Goal: Task Accomplishment & Management: Use online tool/utility

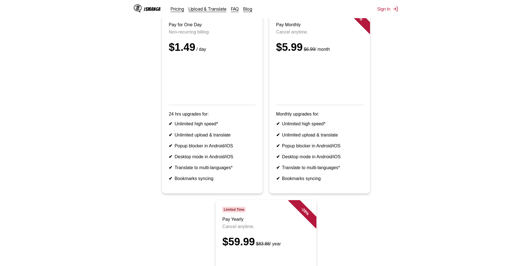
scroll to position [47, 0]
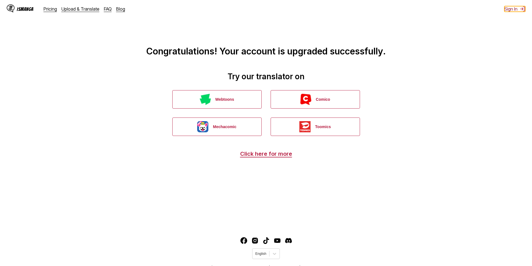
click at [514, 9] on button "Sign In" at bounding box center [515, 9] width 21 height 6
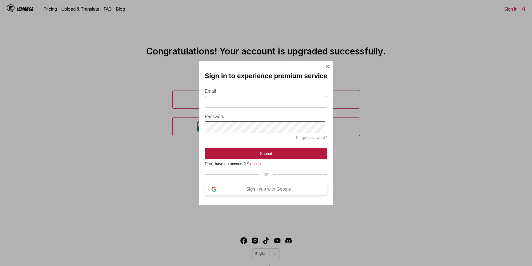
click at [241, 192] on div "Sign in/up with Google" at bounding box center [269, 189] width 104 height 5
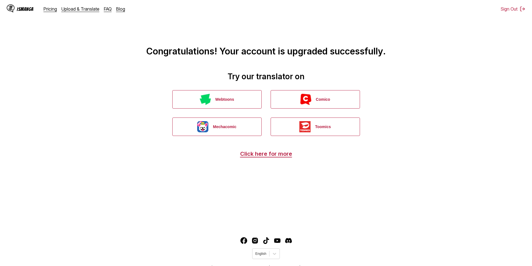
click at [19, 6] on div "IsManga" at bounding box center [20, 8] width 27 height 9
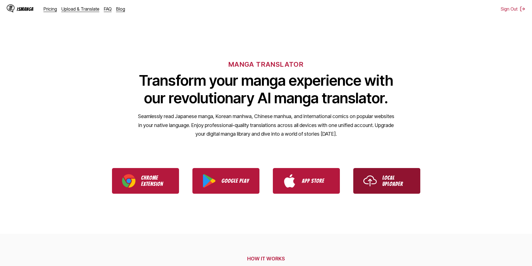
click at [390, 177] on p "Local Uploader" at bounding box center [397, 181] width 28 height 12
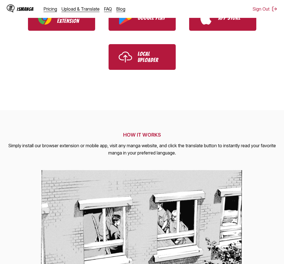
scroll to position [47, 0]
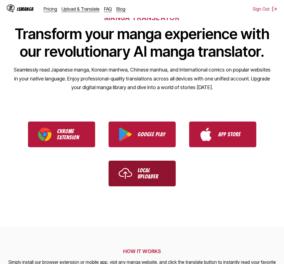
click at [139, 177] on p "Local Uploader" at bounding box center [151, 173] width 28 height 12
click at [145, 176] on p "Local Uploader" at bounding box center [151, 173] width 28 height 12
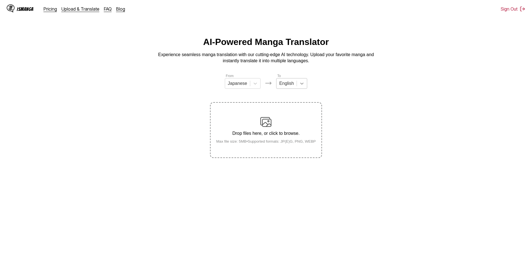
click at [299, 86] on icon at bounding box center [302, 84] width 6 height 6
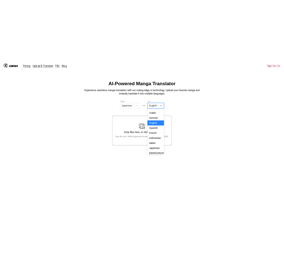
scroll to position [94, 0]
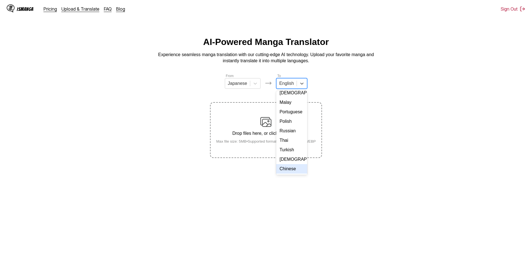
click at [292, 169] on div "Chinese" at bounding box center [291, 169] width 31 height 10
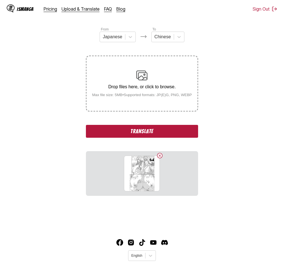
click at [164, 131] on button "Translate" at bounding box center [142, 131] width 112 height 13
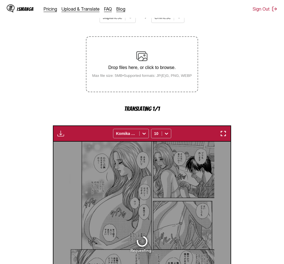
scroll to position [31, 0]
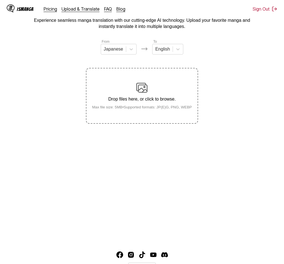
scroll to position [47, 0]
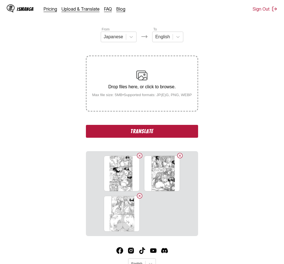
click at [146, 129] on button "Translate" at bounding box center [142, 131] width 112 height 13
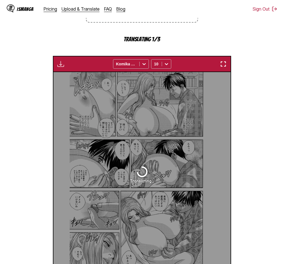
scroll to position [78, 0]
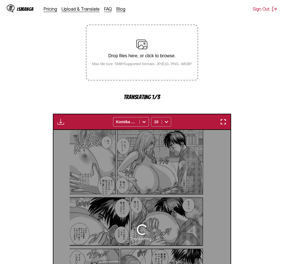
click at [167, 121] on icon at bounding box center [166, 122] width 6 height 6
click at [144, 121] on icon at bounding box center [144, 122] width 6 height 6
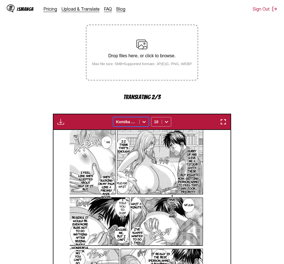
click at [144, 121] on icon at bounding box center [144, 122] width 6 height 6
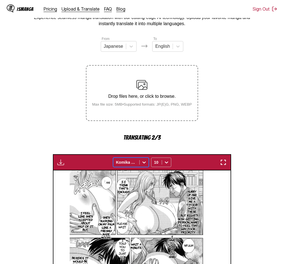
scroll to position [0, 0]
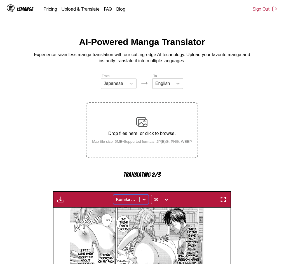
click at [176, 85] on icon at bounding box center [177, 84] width 3 height 2
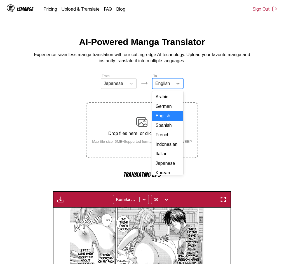
scroll to position [94, 0]
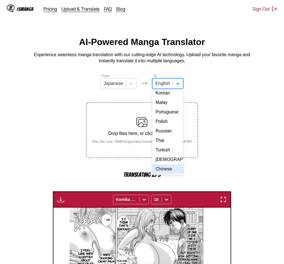
click at [162, 167] on div "Chinese" at bounding box center [167, 169] width 31 height 10
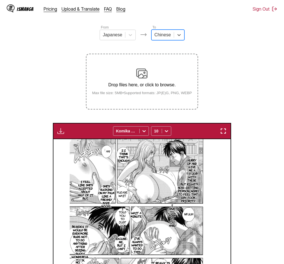
scroll to position [11, 0]
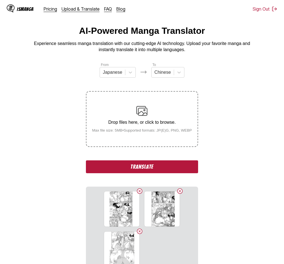
click at [148, 164] on button "Translate" at bounding box center [142, 166] width 112 height 13
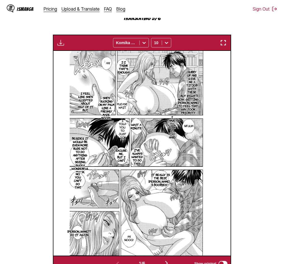
scroll to position [217, 0]
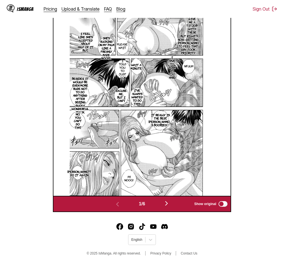
click at [167, 206] on img "button" at bounding box center [166, 203] width 7 height 7
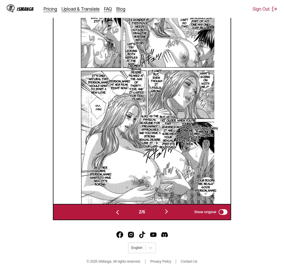
click at [167, 206] on div "2 / 6 Show original" at bounding box center [142, 212] width 178 height 16
click at [170, 212] on img "button" at bounding box center [166, 211] width 7 height 7
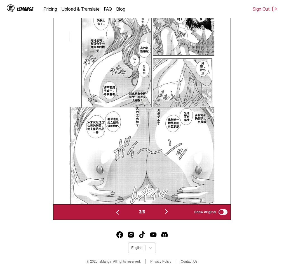
click at [169, 212] on img "button" at bounding box center [166, 211] width 7 height 7
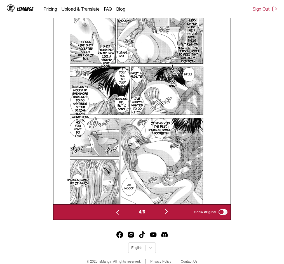
click at [115, 215] on img "button" at bounding box center [117, 212] width 7 height 7
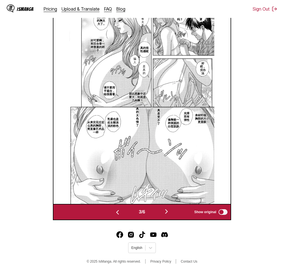
click at [191, 225] on div "IsManga Pricing Upload & Translate FAQ Blog Sign Out Pricing Upload & Translate…" at bounding box center [142, 50] width 284 height 444
click at [117, 213] on img "button" at bounding box center [117, 212] width 7 height 7
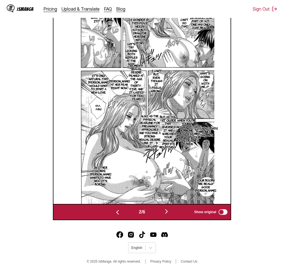
click at [168, 213] on img "button" at bounding box center [166, 211] width 7 height 7
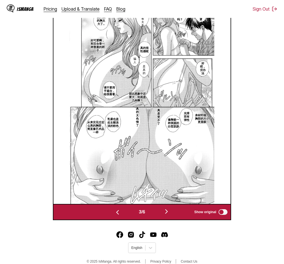
click at [168, 213] on img "button" at bounding box center [166, 211] width 7 height 7
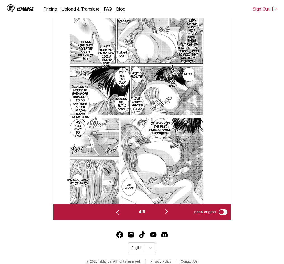
scroll to position [189, 0]
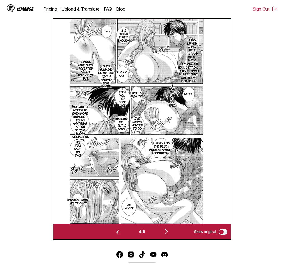
click at [168, 228] on img "button" at bounding box center [166, 231] width 7 height 7
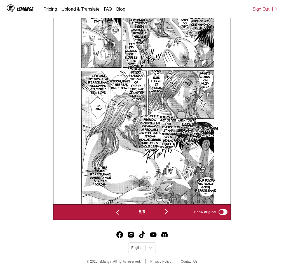
click at [119, 213] on button "button" at bounding box center [118, 212] width 34 height 8
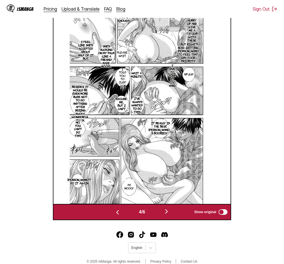
click at [117, 214] on img "button" at bounding box center [117, 212] width 7 height 7
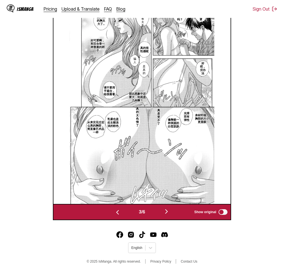
click at [167, 213] on img "button" at bounding box center [166, 211] width 7 height 7
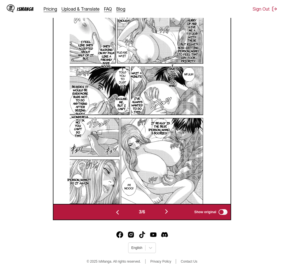
click at [167, 213] on img "button" at bounding box center [166, 211] width 7 height 7
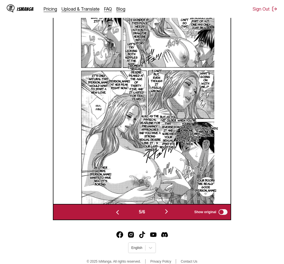
click at [167, 213] on img "button" at bounding box center [166, 211] width 7 height 7
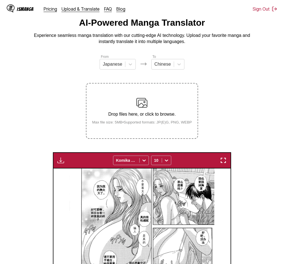
scroll to position [0, 0]
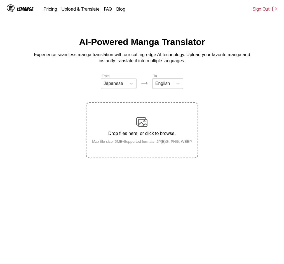
click at [170, 86] on div "English" at bounding box center [162, 83] width 20 height 8
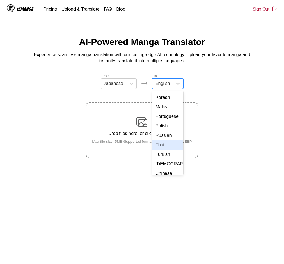
scroll to position [94, 0]
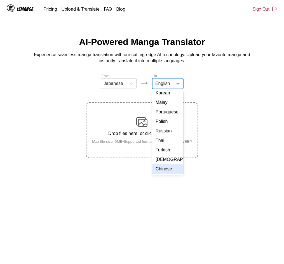
click at [167, 169] on div "Chinese" at bounding box center [167, 169] width 31 height 10
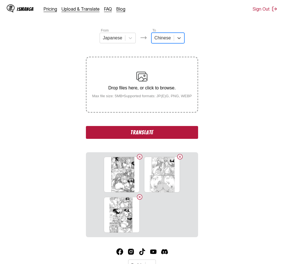
scroll to position [47, 0]
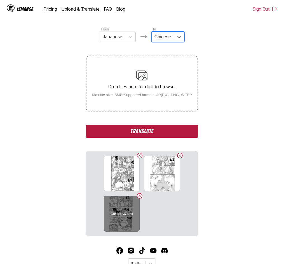
click at [139, 198] on button "Delete image" at bounding box center [139, 196] width 7 height 7
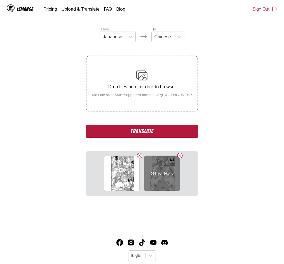
click at [181, 158] on button "Delete image" at bounding box center [179, 155] width 7 height 7
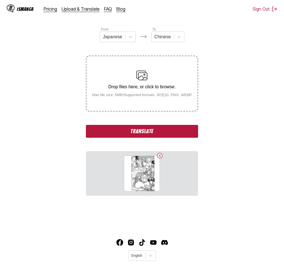
click at [160, 156] on button "Delete image" at bounding box center [159, 155] width 7 height 7
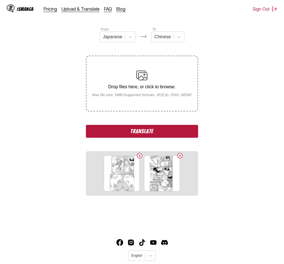
click at [143, 131] on button "Translate" at bounding box center [142, 131] width 112 height 13
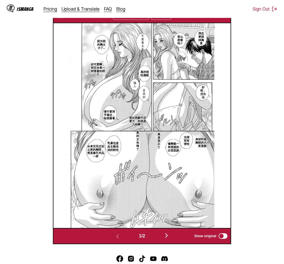
scroll to position [151, 0]
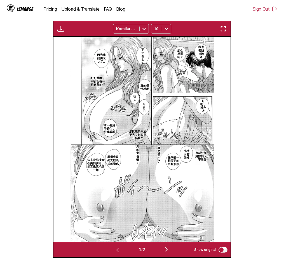
click at [167, 253] on img "button" at bounding box center [166, 249] width 7 height 7
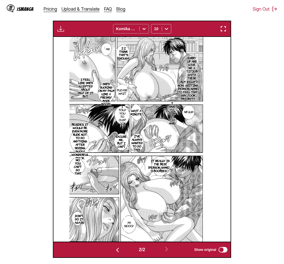
click at [143, 26] on div at bounding box center [143, 28] width 9 height 9
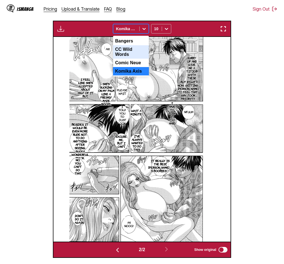
click at [133, 51] on div "CC Wild Words" at bounding box center [131, 51] width 36 height 13
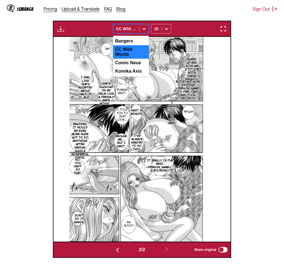
click at [139, 29] on div "CC Wild Words" at bounding box center [126, 29] width 26 height 8
click at [132, 42] on div "Bangers" at bounding box center [131, 41] width 36 height 8
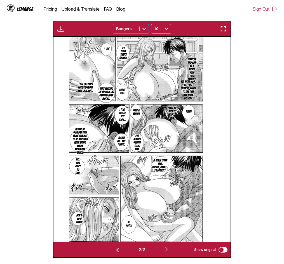
click at [136, 30] on div at bounding box center [126, 29] width 20 height 6
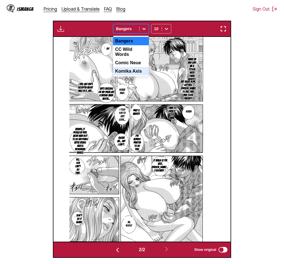
click at [120, 248] on button "button" at bounding box center [118, 250] width 34 height 8
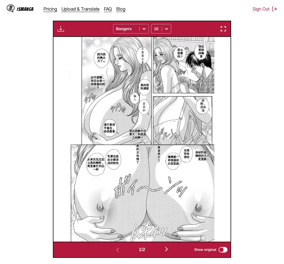
click at [133, 30] on div at bounding box center [126, 29] width 20 height 6
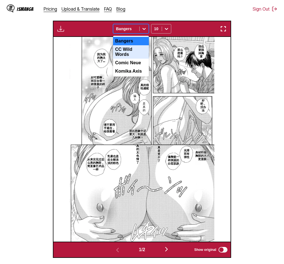
click at [130, 49] on div "CC Wild Words" at bounding box center [131, 51] width 36 height 13
click at [134, 28] on div at bounding box center [126, 29] width 20 height 6
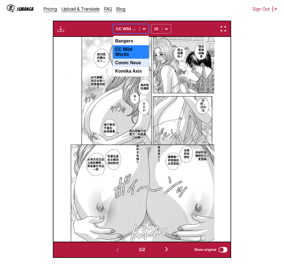
click at [130, 59] on div "Comic Neue" at bounding box center [131, 63] width 36 height 8
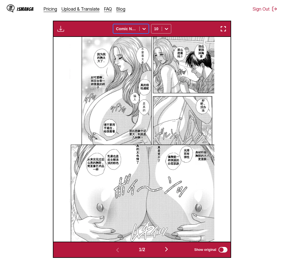
click at [131, 29] on div at bounding box center [126, 29] width 20 height 6
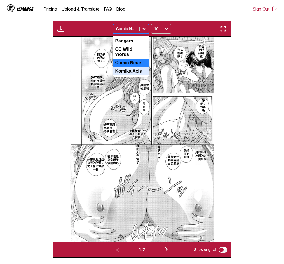
click at [129, 70] on div "Komika Axis" at bounding box center [131, 71] width 36 height 8
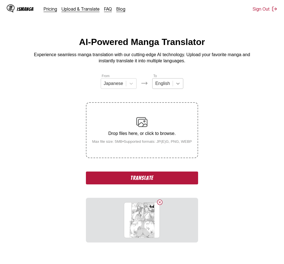
drag, startPoint x: 175, startPoint y: 86, endPoint x: 173, endPoint y: 89, distance: 4.3
click at [175, 86] on icon at bounding box center [178, 84] width 6 height 6
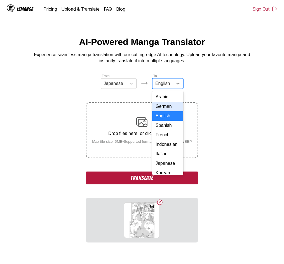
scroll to position [94, 0]
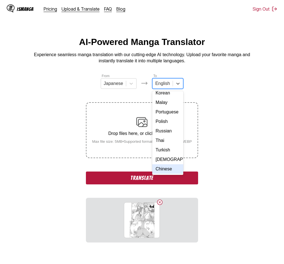
click at [163, 169] on div "Chinese" at bounding box center [167, 169] width 31 height 10
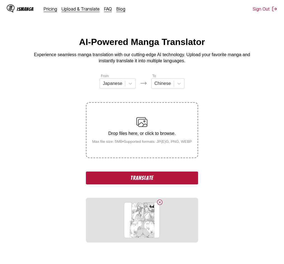
click at [120, 181] on button "Translate" at bounding box center [142, 178] width 112 height 13
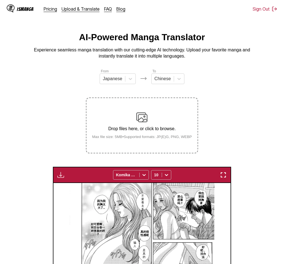
scroll to position [0, 0]
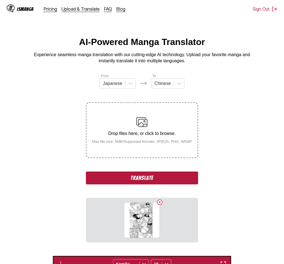
click at [135, 178] on button "Translate" at bounding box center [142, 178] width 112 height 13
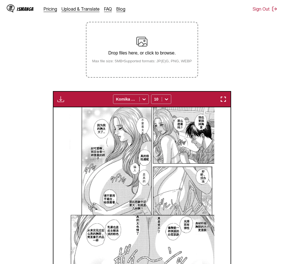
scroll to position [198, 0]
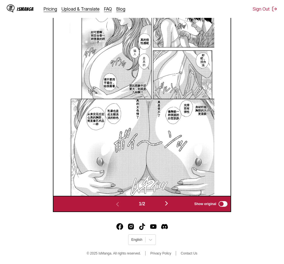
click at [168, 205] on img "button" at bounding box center [166, 203] width 7 height 7
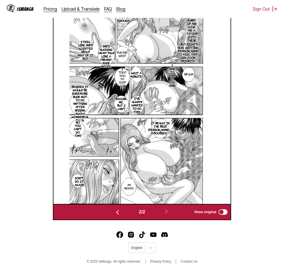
click at [123, 212] on button "button" at bounding box center [118, 212] width 34 height 8
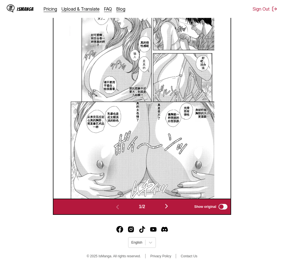
scroll to position [198, 0]
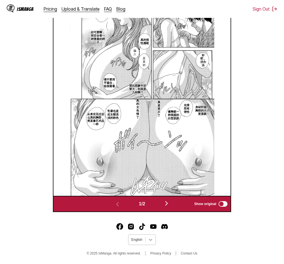
click at [149, 239] on icon at bounding box center [150, 240] width 3 height 2
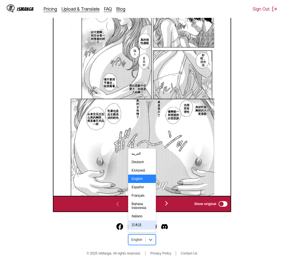
scroll to position [98, 0]
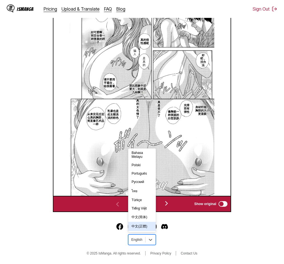
click at [143, 228] on div "中文(正體)" at bounding box center [141, 226] width 27 height 9
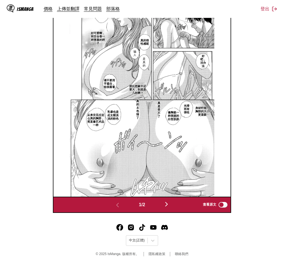
click at [167, 205] on img "button" at bounding box center [166, 204] width 7 height 7
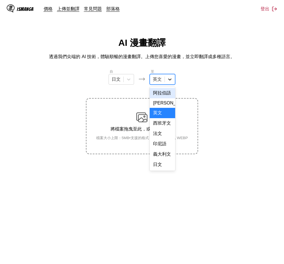
click at [167, 79] on div at bounding box center [170, 79] width 10 height 10
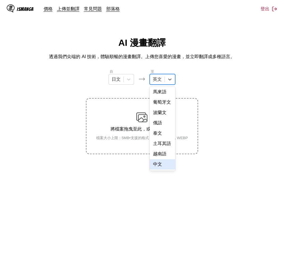
click at [161, 167] on div "中文" at bounding box center [162, 164] width 25 height 10
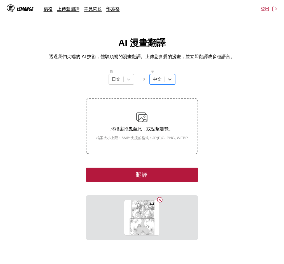
click at [148, 172] on button "翻譯" at bounding box center [142, 175] width 112 height 14
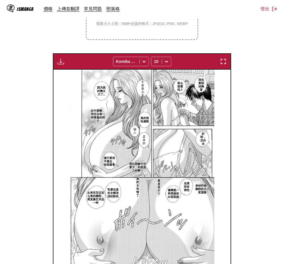
scroll to position [53, 0]
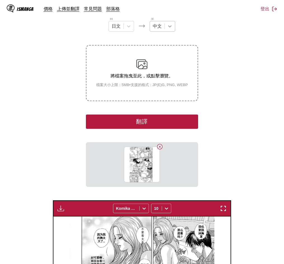
click at [166, 24] on div at bounding box center [170, 26] width 10 height 10
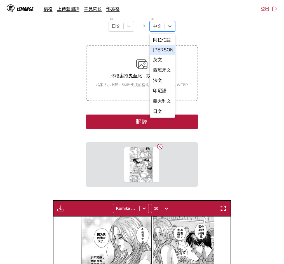
click at [160, 55] on div "[PERSON_NAME]" at bounding box center [162, 50] width 25 height 10
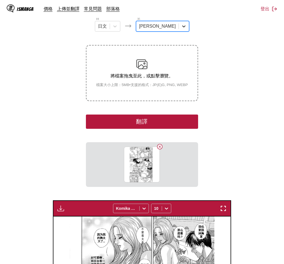
click at [179, 27] on div at bounding box center [184, 26] width 10 height 10
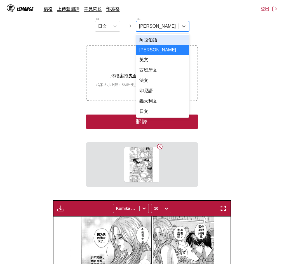
scroll to position [142, 0]
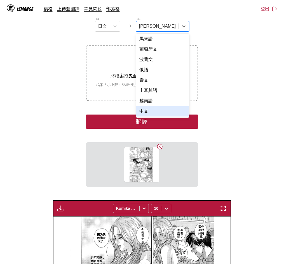
click at [162, 111] on div "中文" at bounding box center [162, 111] width 53 height 10
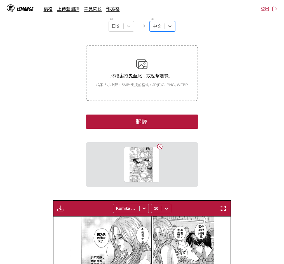
click at [151, 120] on button "翻譯" at bounding box center [142, 122] width 112 height 14
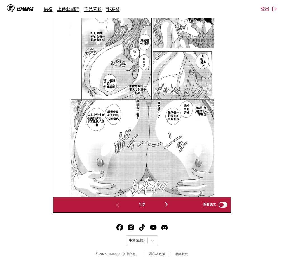
click at [168, 204] on img "button" at bounding box center [166, 204] width 7 height 7
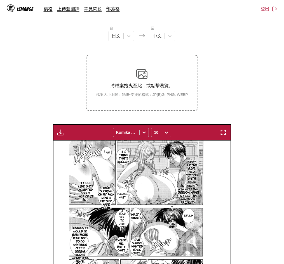
scroll to position [0, 0]
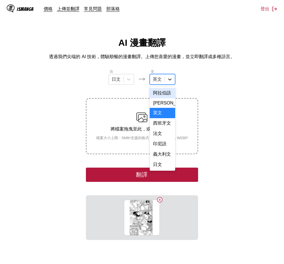
click at [171, 77] on div at bounding box center [170, 79] width 10 height 10
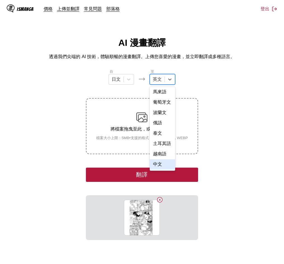
click at [161, 166] on div "中文" at bounding box center [162, 164] width 25 height 10
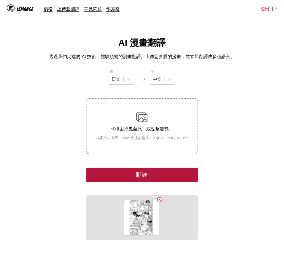
click at [143, 172] on button "翻譯" at bounding box center [142, 175] width 112 height 14
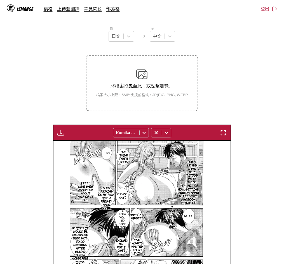
scroll to position [93, 0]
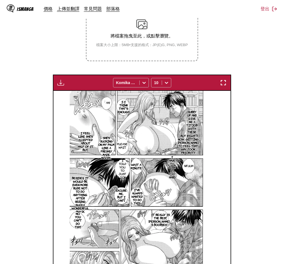
click at [113, 136] on p "She's sucking on my palm like a freshly made mochi..." at bounding box center [106, 148] width 18 height 26
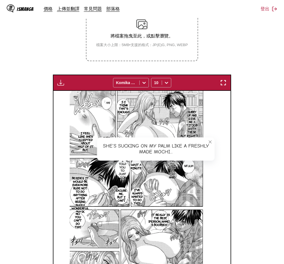
click at [75, 155] on img at bounding box center [142, 193] width 145 height 205
click at [79, 145] on p "I feel like she's accepted about half of it, but..." at bounding box center [86, 141] width 18 height 22
click at [208, 141] on icon "close-tooltip" at bounding box center [210, 142] width 4 height 4
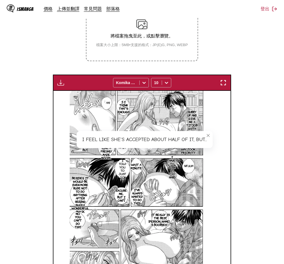
click at [208, 134] on icon "close-tooltip" at bounding box center [208, 136] width 4 height 4
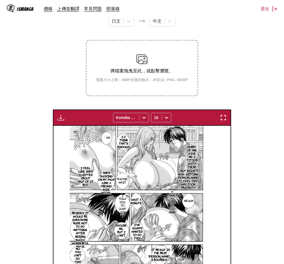
scroll to position [6, 0]
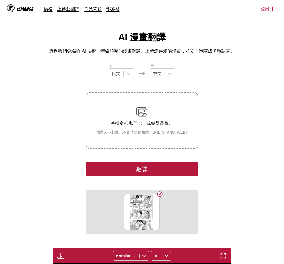
click at [157, 167] on button "翻譯" at bounding box center [142, 169] width 112 height 14
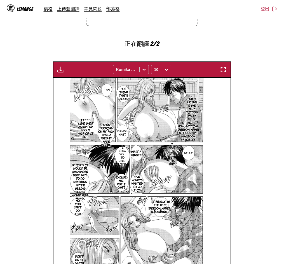
scroll to position [192, 0]
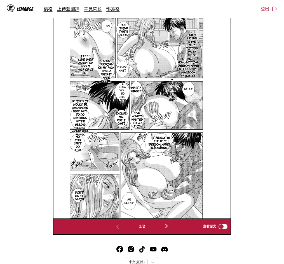
click at [165, 227] on img "button" at bounding box center [166, 226] width 7 height 7
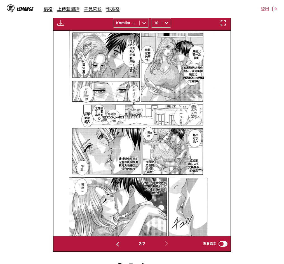
scroll to position [99, 0]
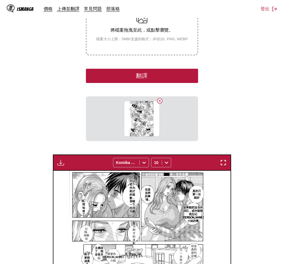
click at [140, 79] on button "翻譯" at bounding box center [142, 76] width 112 height 14
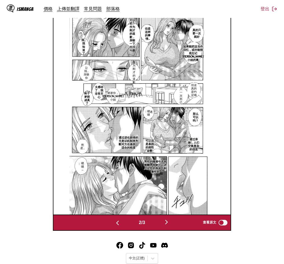
scroll to position [214, 0]
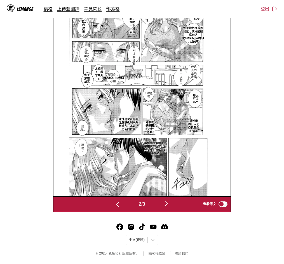
click at [168, 205] on img "button" at bounding box center [166, 203] width 7 height 7
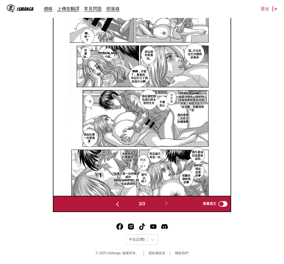
scroll to position [192, 0]
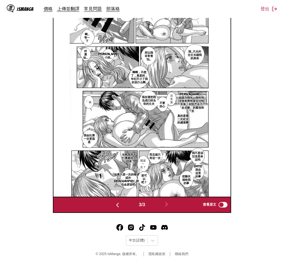
click at [40, 153] on section "自 日文 至 中文 將檔案拖曳至此，或點擊瀏覽。 檔案大小上限：5MB • 支援的格式：JP(E)G, PNG, WEBP 下載面板 下載全部 Komika …" at bounding box center [141, 45] width 275 height 336
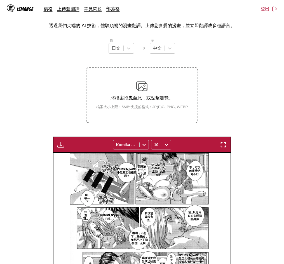
scroll to position [0, 0]
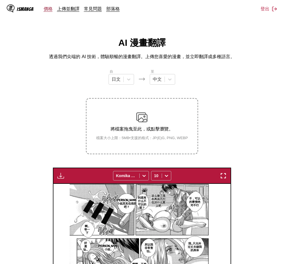
click at [47, 11] on link "價格" at bounding box center [48, 9] width 9 height 6
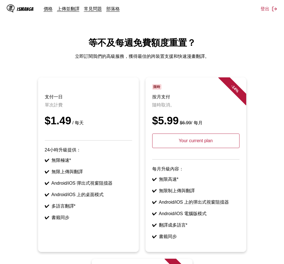
scroll to position [47, 0]
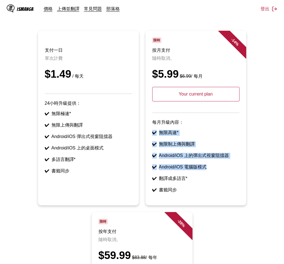
drag, startPoint x: 153, startPoint y: 141, endPoint x: 211, endPoint y: 173, distance: 66.7
click at [211, 173] on ul "✔ 無限高速* ✔ 無限制上傳與翻譯 ✔ Android/iOS 上的彈出式視窗阻擋器 ✔ Android/iOS 電腦版模式 ✔ 翻譯成多語言* ✔ 書籤同步" at bounding box center [195, 161] width 87 height 63
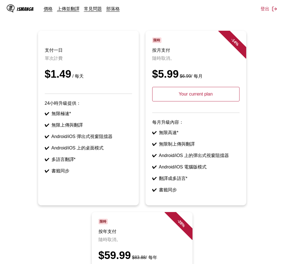
click at [213, 183] on ul "✔ 無限高速* ✔ 無限制上傳與翻譯 ✔ Android/iOS 上的彈出式視窗阻擋器 ✔ Android/iOS 電腦版模式 ✔ 翻譯成多語言* ✔ 書籤同步" at bounding box center [195, 161] width 87 height 63
drag, startPoint x: 209, startPoint y: 177, endPoint x: 166, endPoint y: 179, distance: 43.4
click at [167, 170] on li "✔ Android/iOS 電腦版模式" at bounding box center [195, 167] width 87 height 6
click at [183, 182] on li "✔ 翻譯成多語言*" at bounding box center [195, 179] width 87 height 6
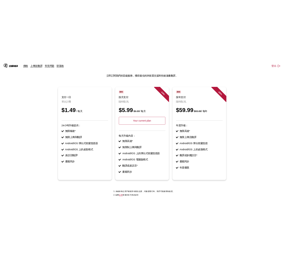
scroll to position [0, 0]
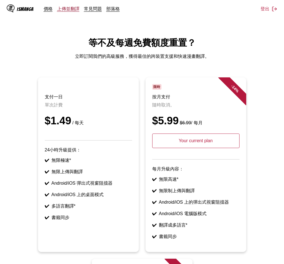
click at [70, 10] on link "上傳並翻譯" at bounding box center [68, 9] width 22 height 6
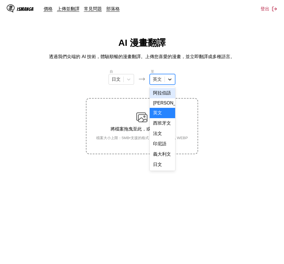
click at [170, 80] on icon at bounding box center [170, 80] width 6 height 6
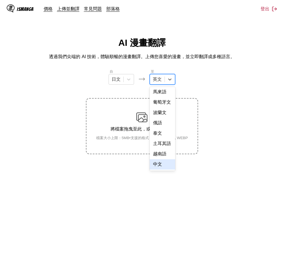
click at [156, 165] on div "中文" at bounding box center [162, 164] width 25 height 10
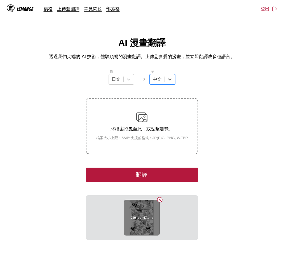
click at [159, 199] on button "Delete image" at bounding box center [159, 199] width 7 height 7
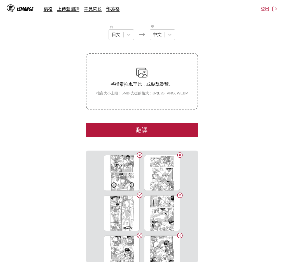
scroll to position [2, 0]
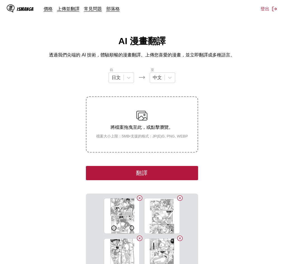
click at [116, 172] on button "翻譯" at bounding box center [142, 173] width 112 height 14
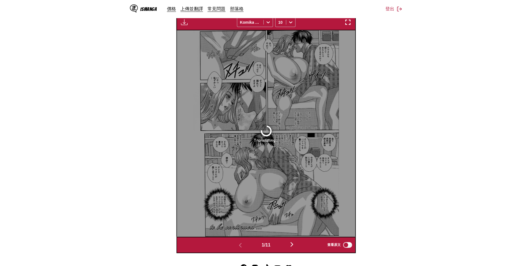
scroll to position [168, 0]
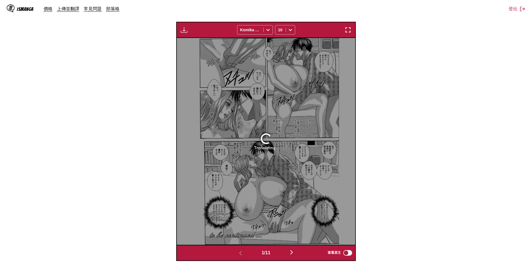
click at [283, 30] on img "button" at bounding box center [348, 30] width 7 height 7
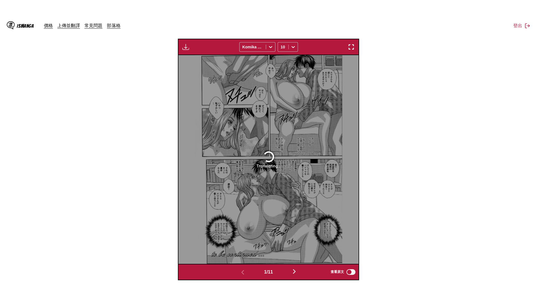
scroll to position [59, 0]
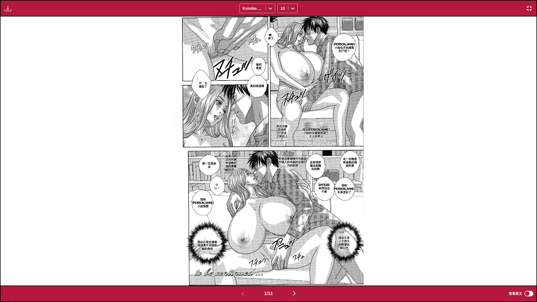
click at [283, 8] on img "button" at bounding box center [528, 8] width 7 height 7
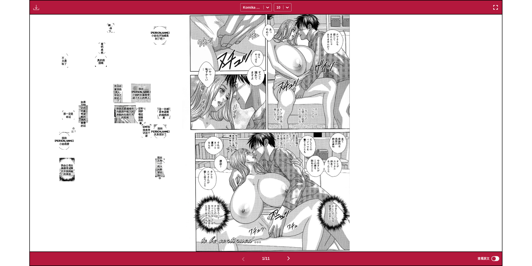
scroll to position [146, 0]
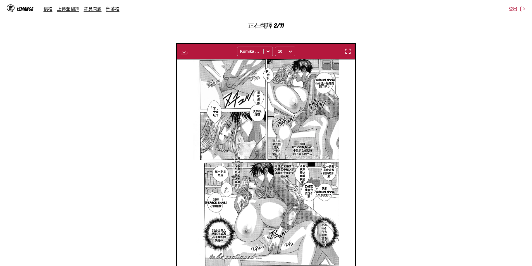
click at [283, 53] on img "button" at bounding box center [348, 51] width 7 height 7
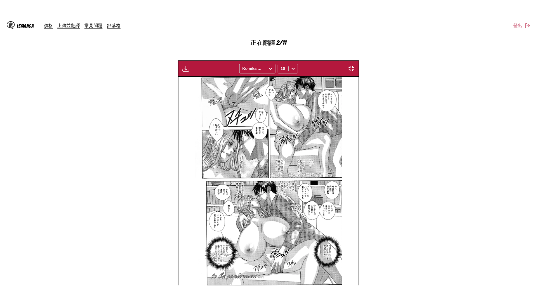
scroll to position [59, 0]
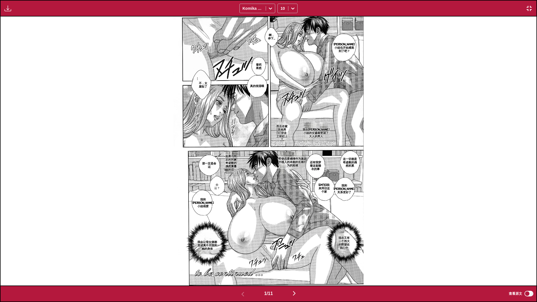
click at [283, 260] on button "button" at bounding box center [294, 294] width 34 height 8
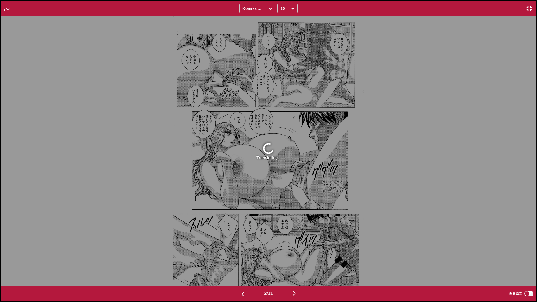
click at [283, 260] on img "button" at bounding box center [294, 293] width 7 height 7
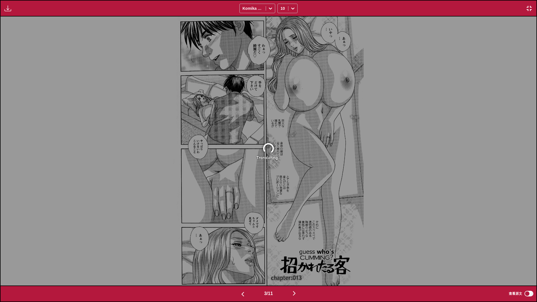
click at [242, 260] on img "button" at bounding box center [242, 294] width 7 height 7
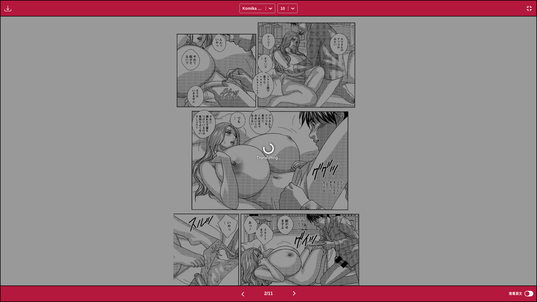
click at [242, 260] on img "button" at bounding box center [242, 294] width 7 height 7
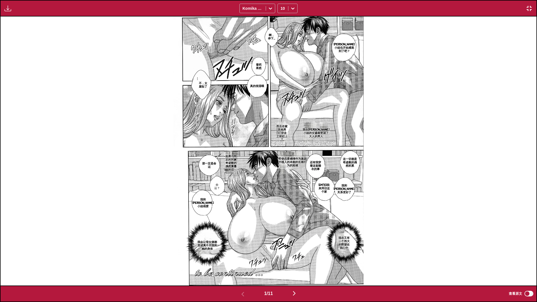
click at [283, 10] on img "button" at bounding box center [528, 8] width 7 height 7
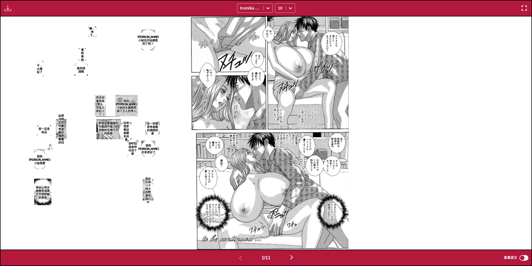
scroll to position [214, 0]
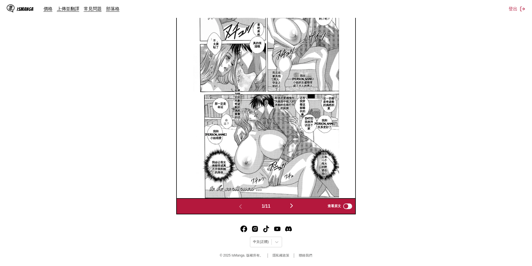
click at [283, 208] on img "button" at bounding box center [291, 206] width 7 height 7
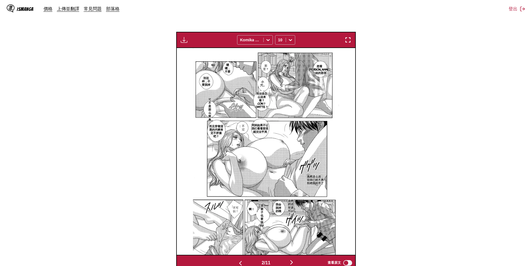
scroll to position [113, 0]
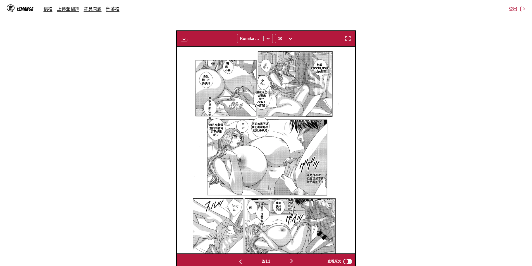
click at [283, 41] on img "button" at bounding box center [348, 38] width 7 height 7
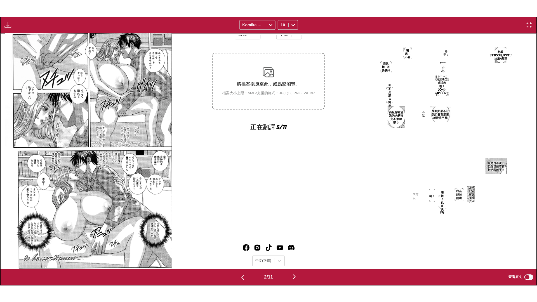
scroll to position [0, 535]
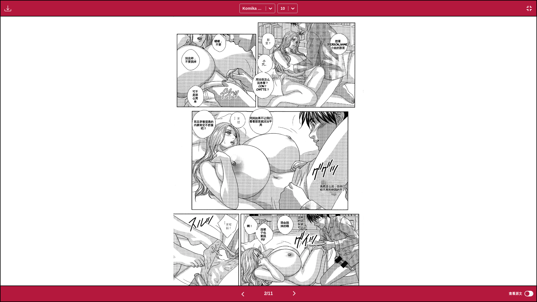
click at [283, 10] on img "button" at bounding box center [528, 8] width 7 height 7
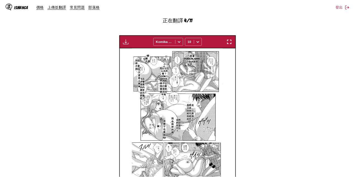
scroll to position [0, 0]
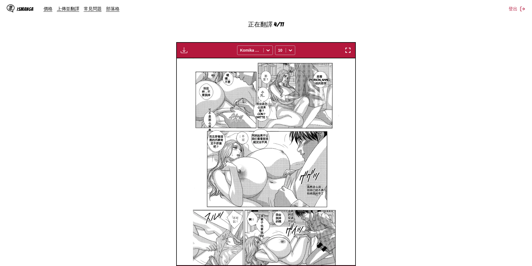
drag, startPoint x: 527, startPoint y: 10, endPoint x: 345, endPoint y: 75, distance: 193.2
click at [283, 51] on img "button" at bounding box center [348, 50] width 7 height 7
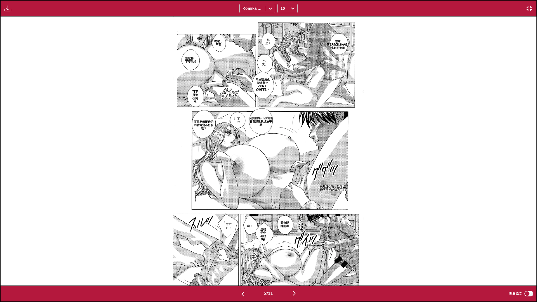
click at [241, 260] on div "2 / 11 查看原文" at bounding box center [268, 293] width 537 height 16
click at [283, 12] on button "button" at bounding box center [529, 8] width 10 height 7
